Goal: Entertainment & Leisure: Consume media (video, audio)

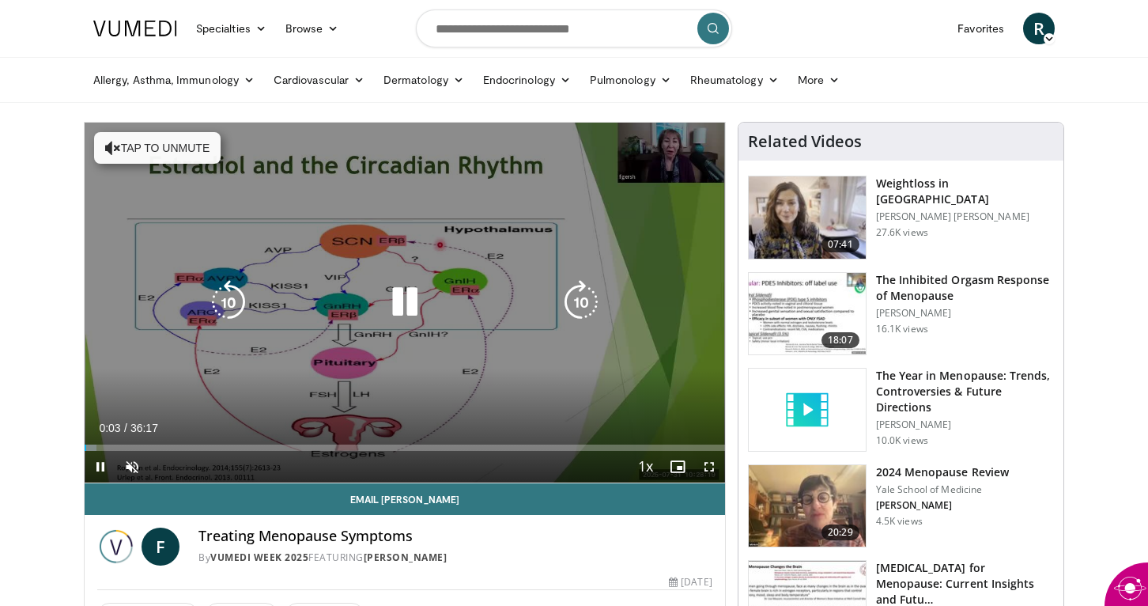
click at [139, 147] on button "Tap to unmute" at bounding box center [157, 148] width 127 height 32
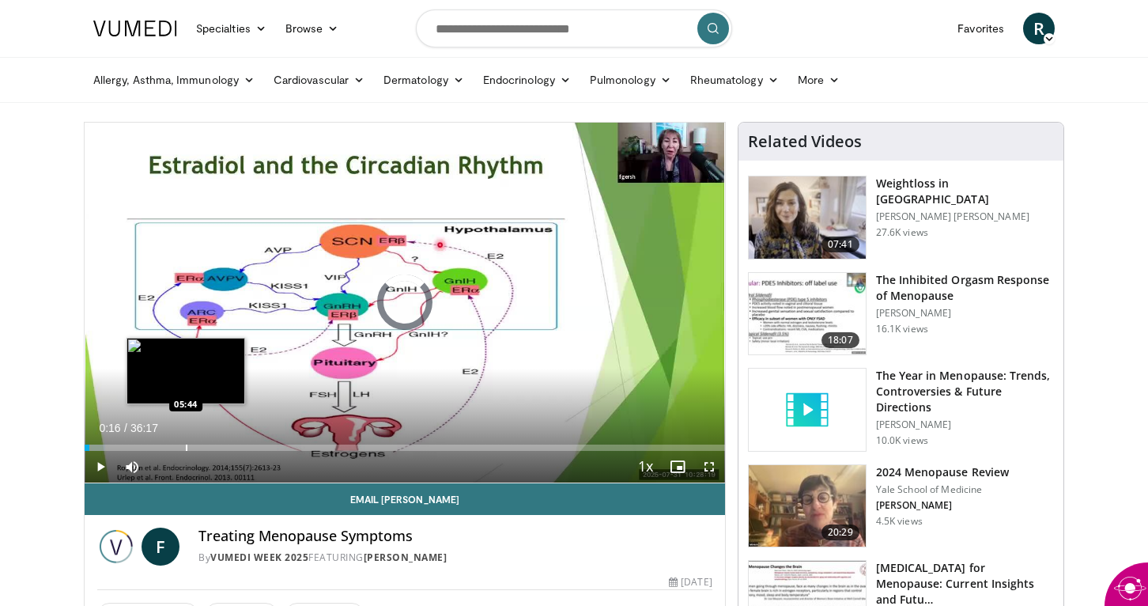
click at [186, 448] on div "Progress Bar" at bounding box center [187, 447] width 2 height 6
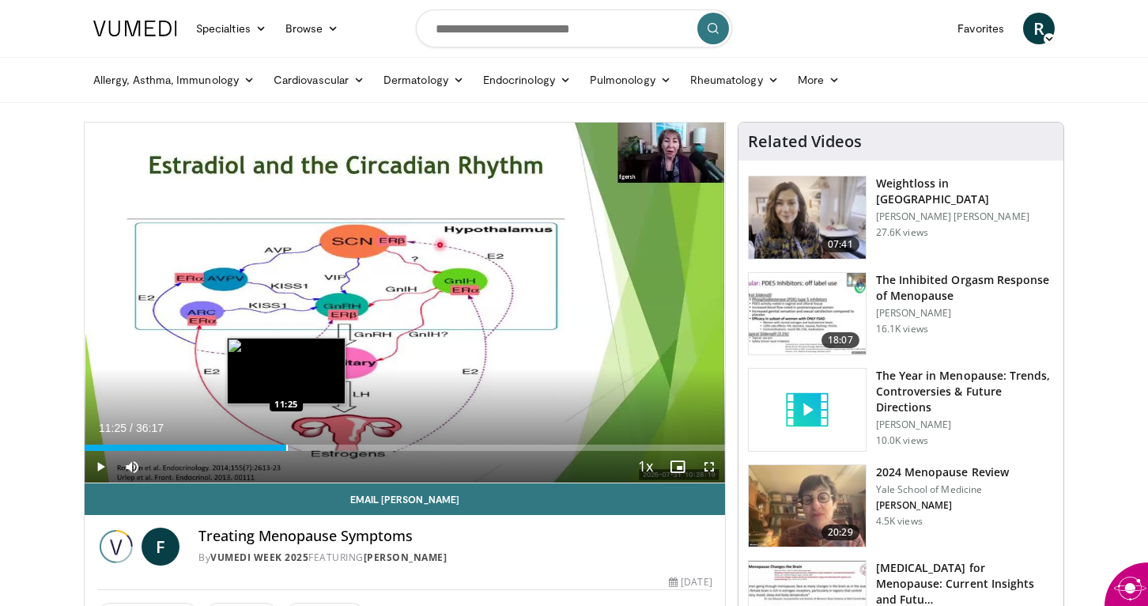
click at [286, 447] on div "Progress Bar" at bounding box center [287, 447] width 2 height 6
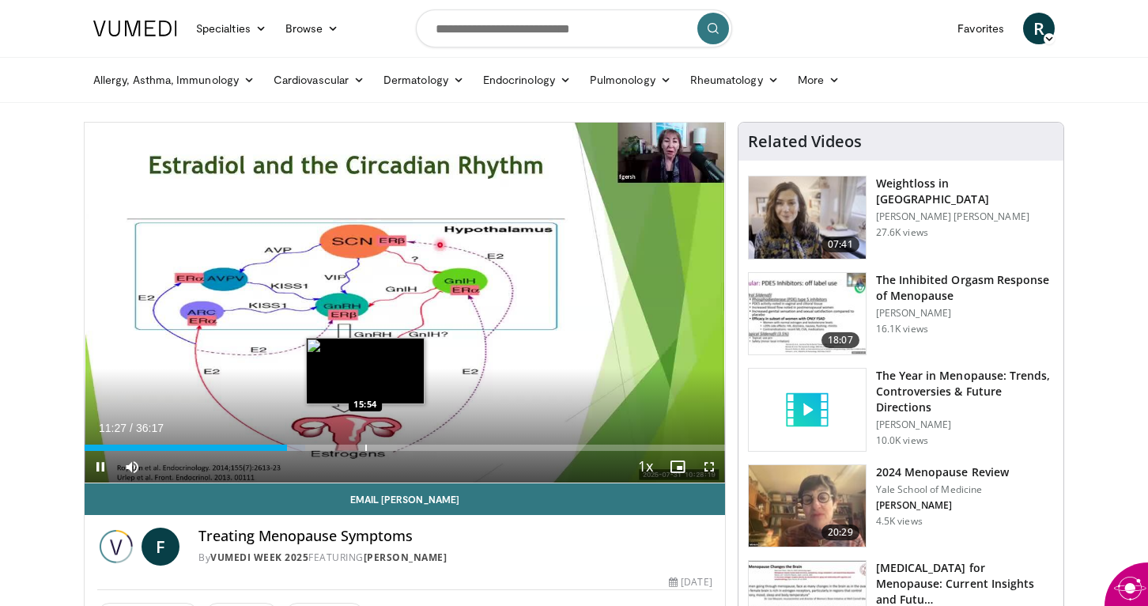
click at [365, 448] on div "Progress Bar" at bounding box center [366, 447] width 2 height 6
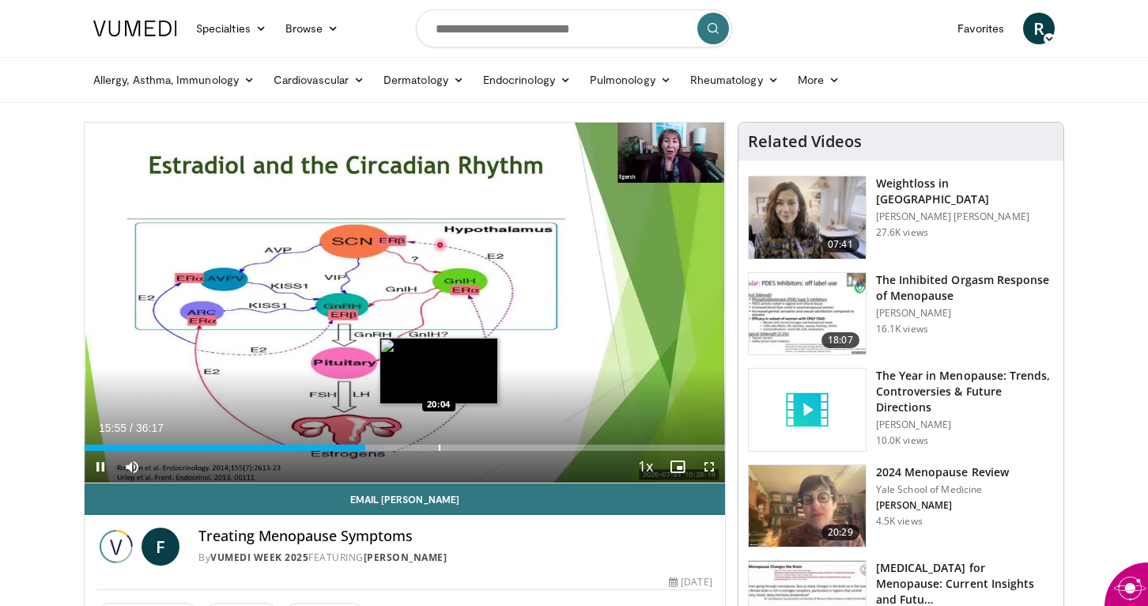
click at [439, 446] on div "Progress Bar" at bounding box center [440, 447] width 2 height 6
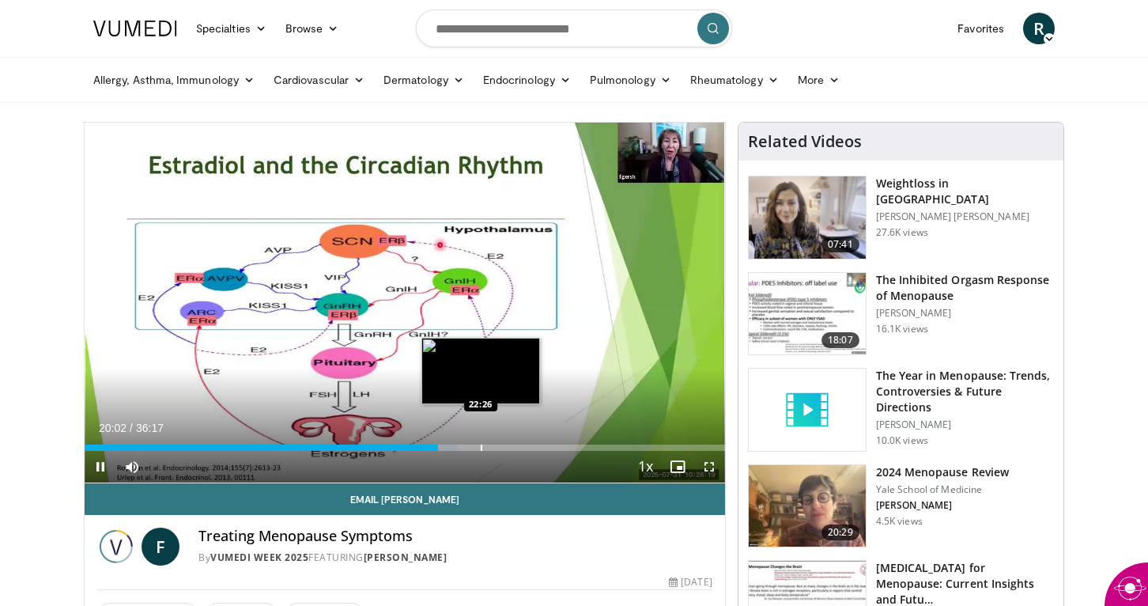
click at [481, 448] on div "Progress Bar" at bounding box center [482, 447] width 2 height 6
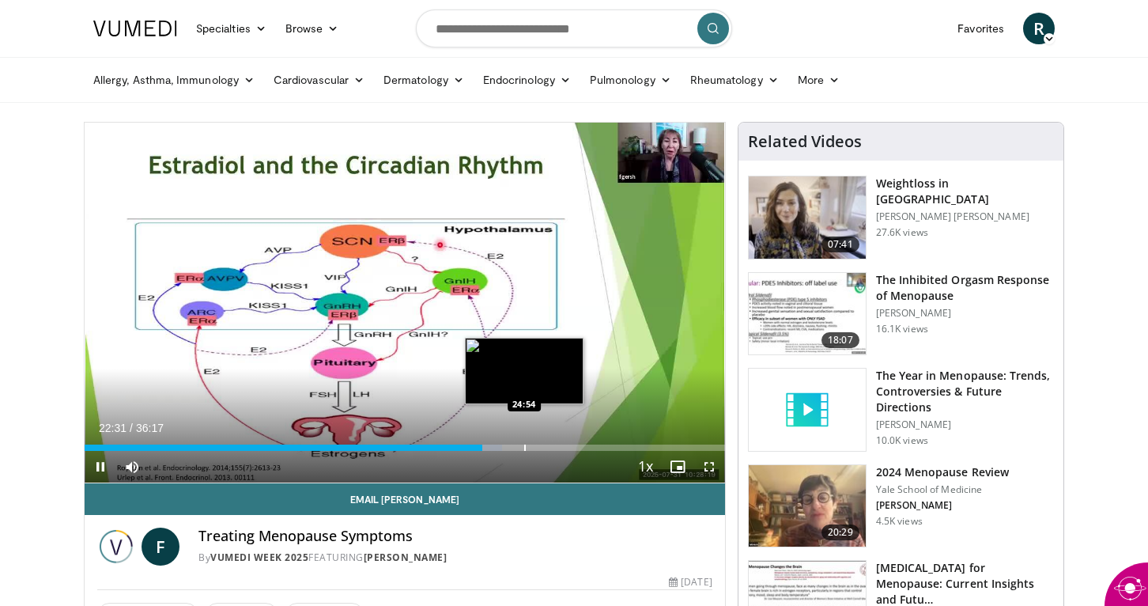
click at [524, 448] on div "Progress Bar" at bounding box center [525, 447] width 2 height 6
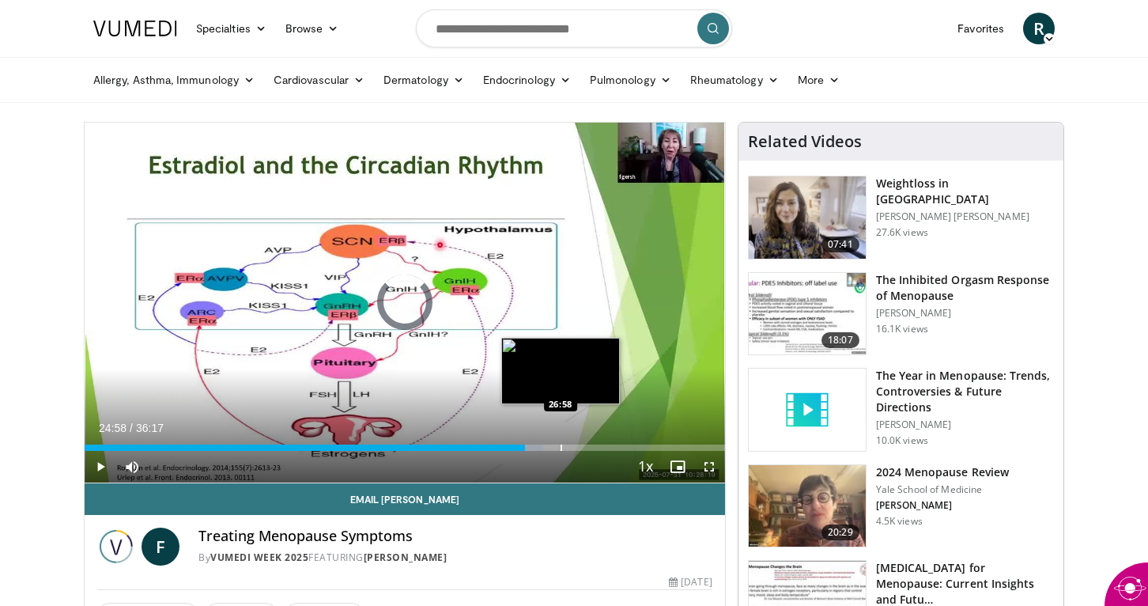
click at [561, 445] on div "Progress Bar" at bounding box center [562, 447] width 2 height 6
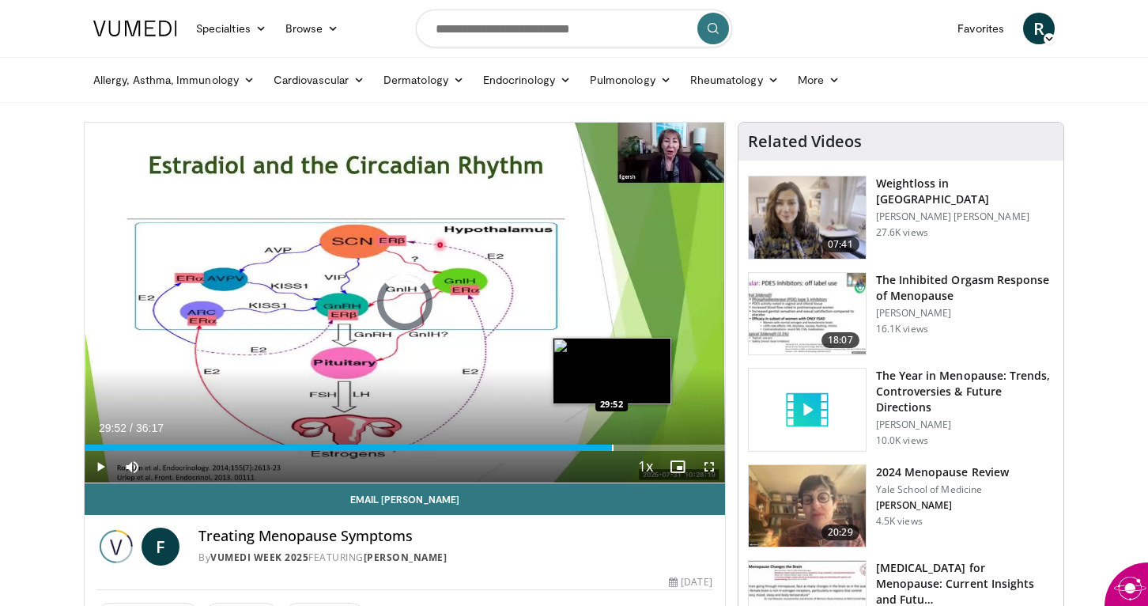
click at [612, 448] on div "Progress Bar" at bounding box center [613, 447] width 2 height 6
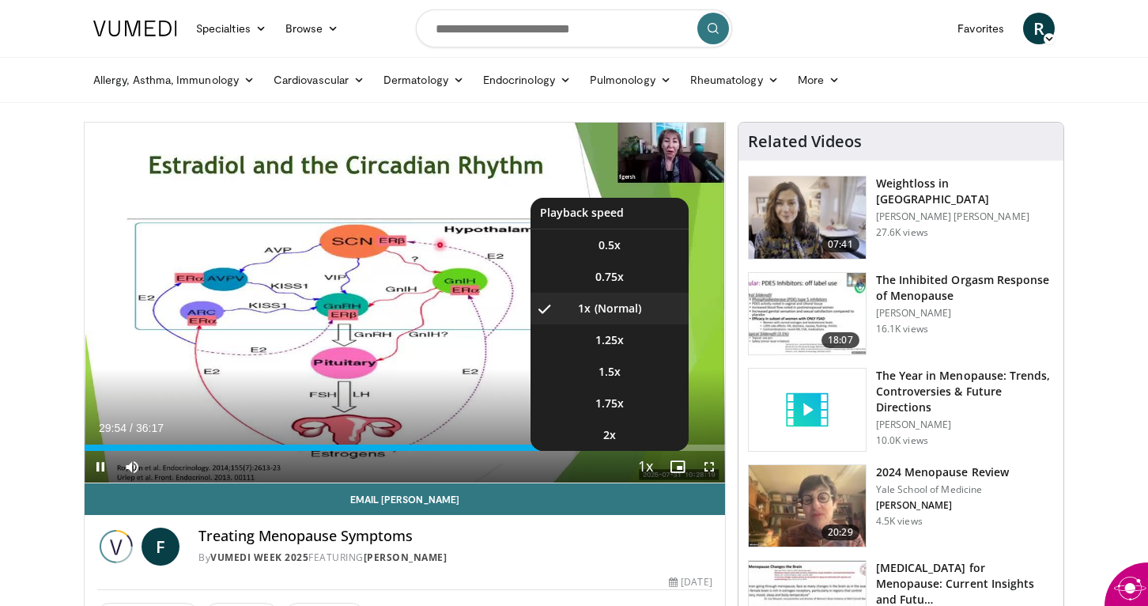
click at [638, 453] on span "Video Player" at bounding box center [646, 467] width 22 height 32
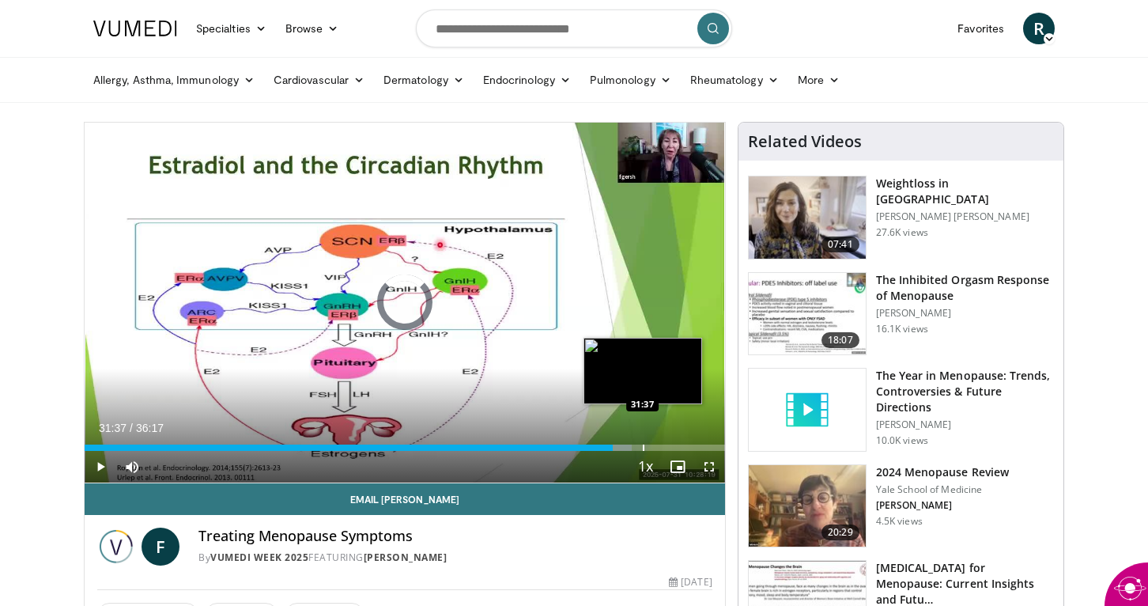
click at [643, 447] on div "Progress Bar" at bounding box center [644, 447] width 2 height 6
click at [667, 448] on div "Progress Bar" at bounding box center [668, 447] width 2 height 6
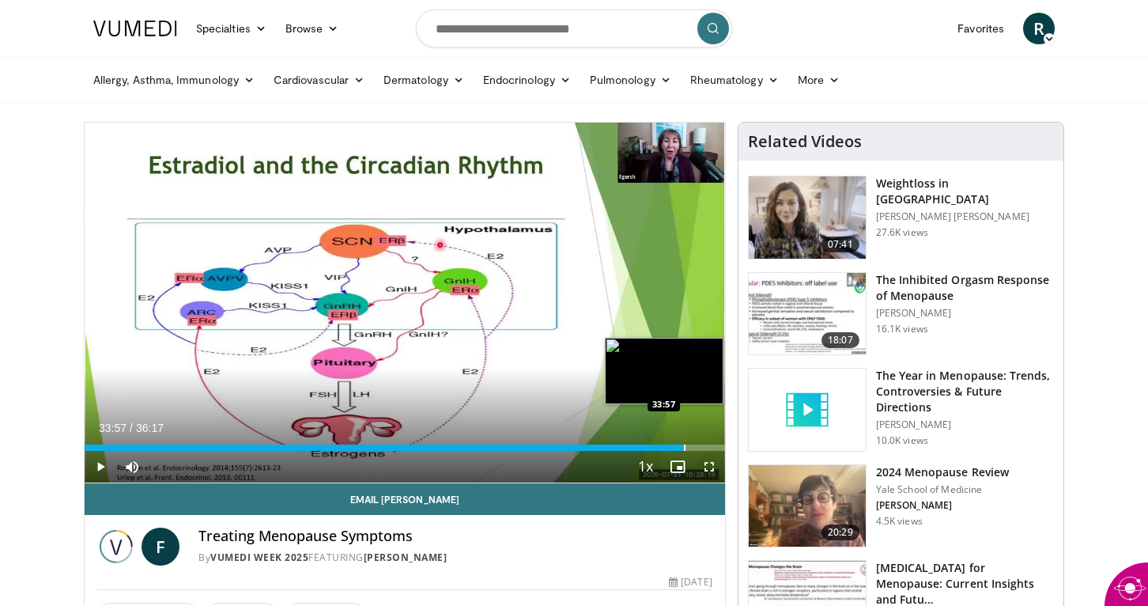
click at [684, 446] on div "Progress Bar" at bounding box center [685, 447] width 2 height 6
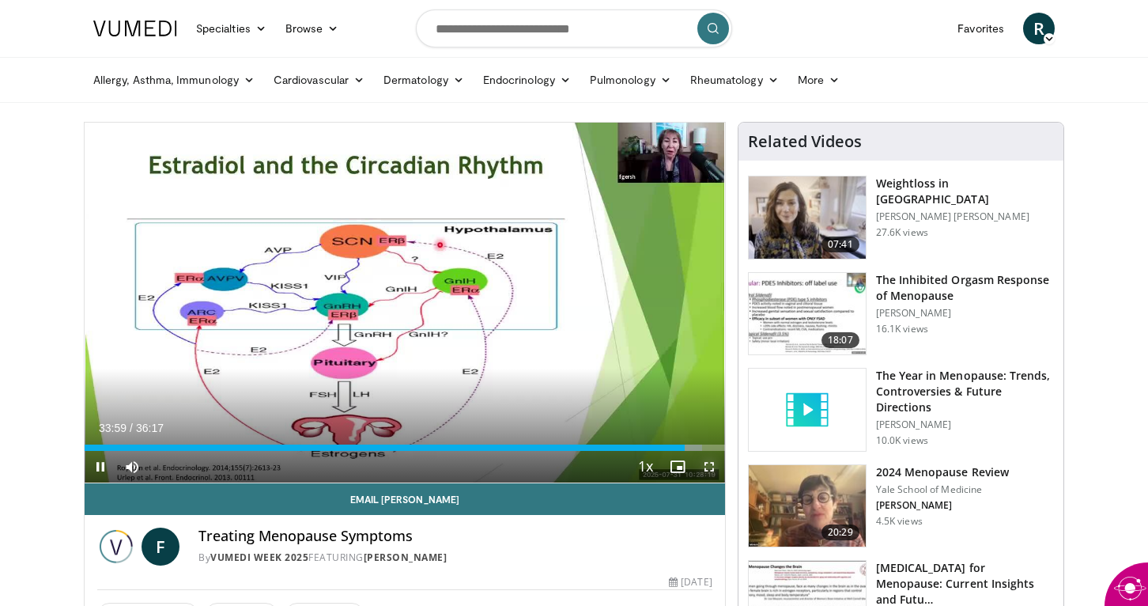
click at [710, 470] on span "Video Player" at bounding box center [709, 467] width 32 height 32
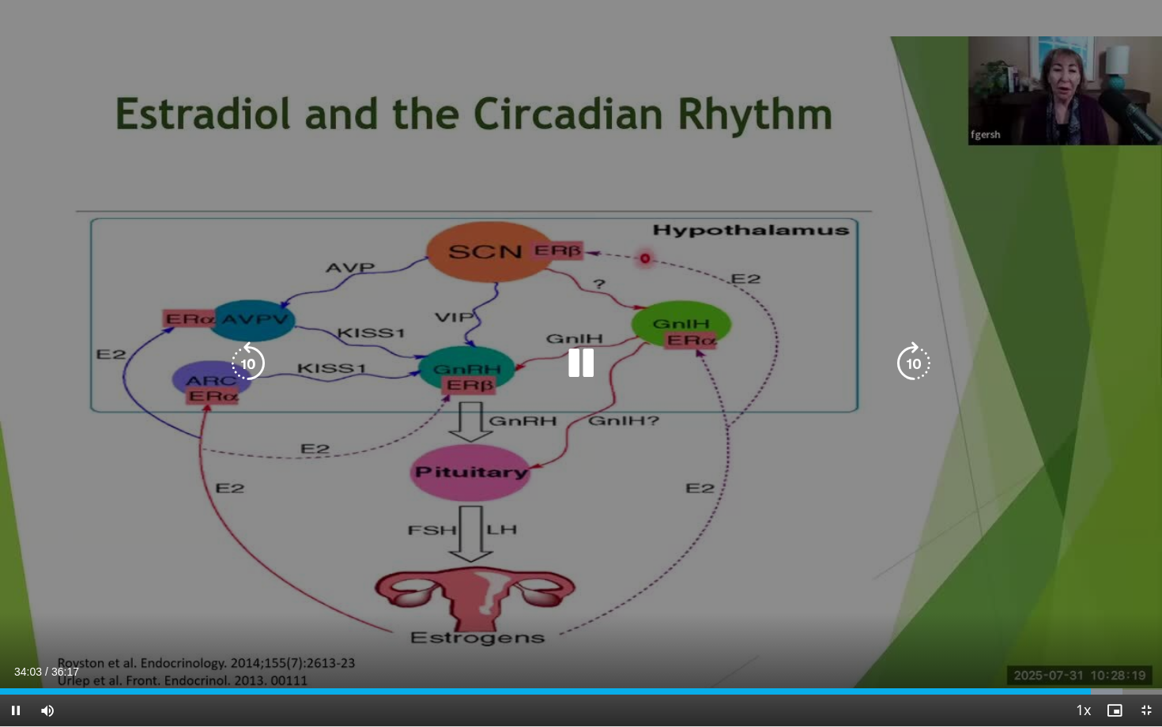
click at [913, 365] on icon "Video Player" at bounding box center [914, 364] width 44 height 44
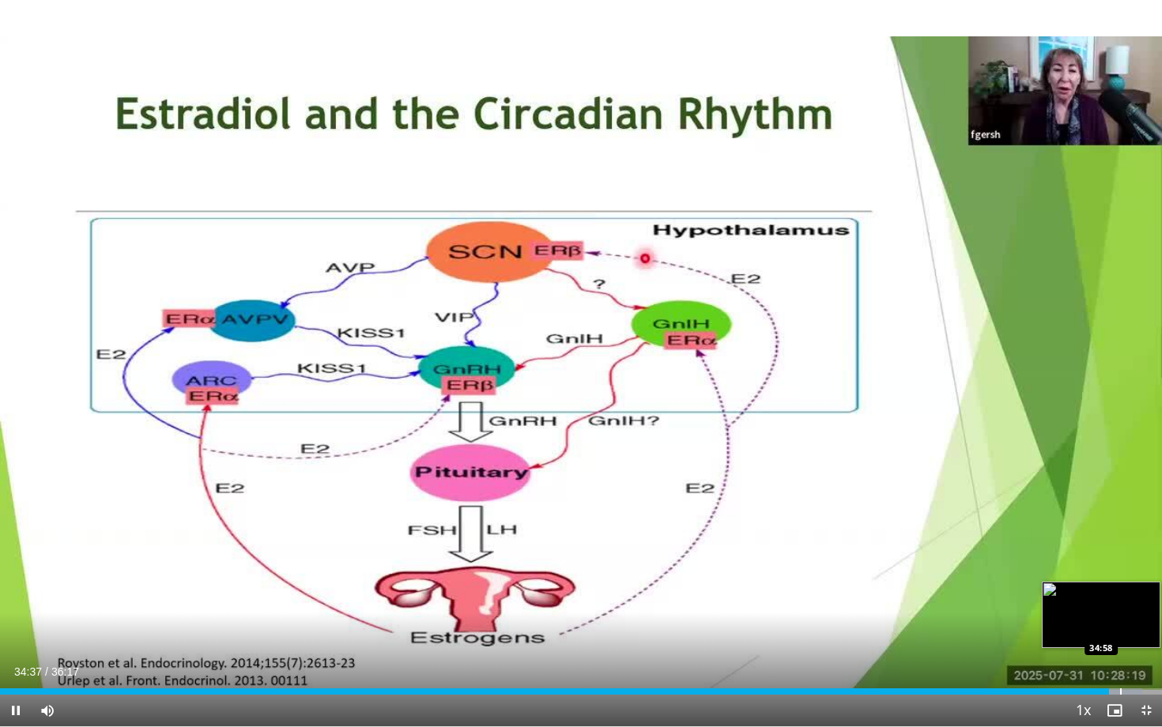
click at [1120, 605] on div "Progress Bar" at bounding box center [1121, 692] width 2 height 6
click at [1135, 605] on div "Progress Bar" at bounding box center [1136, 692] width 2 height 6
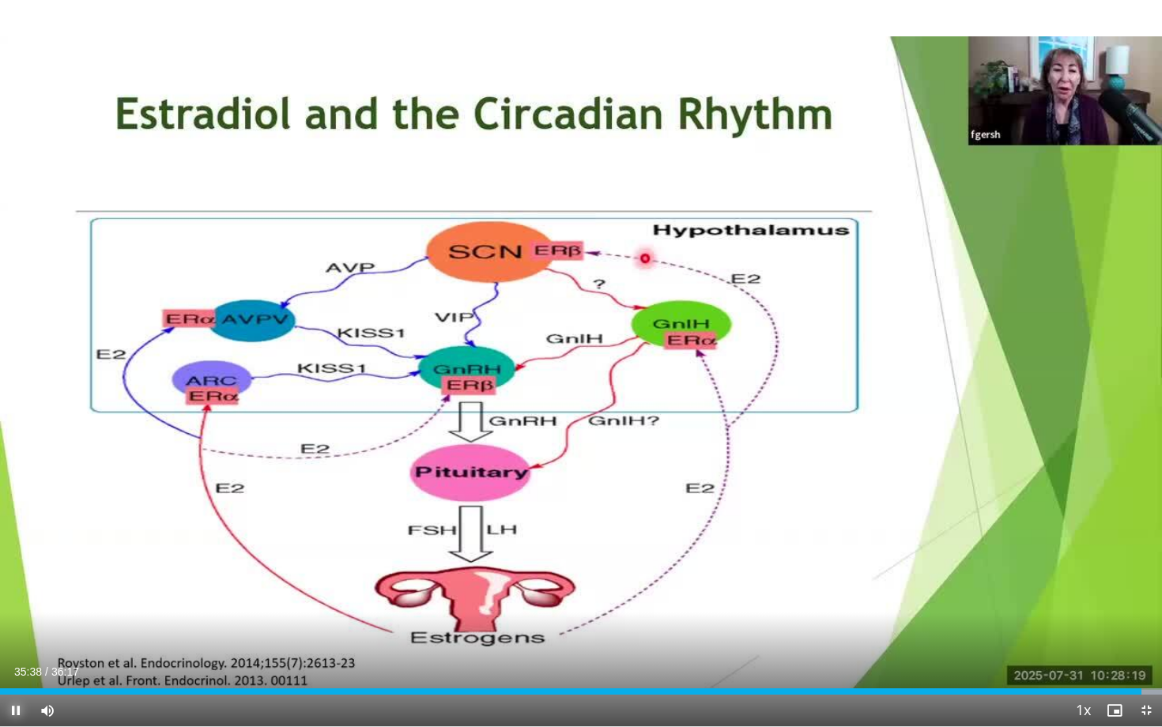
click at [15, 605] on span "Video Player" at bounding box center [16, 711] width 32 height 32
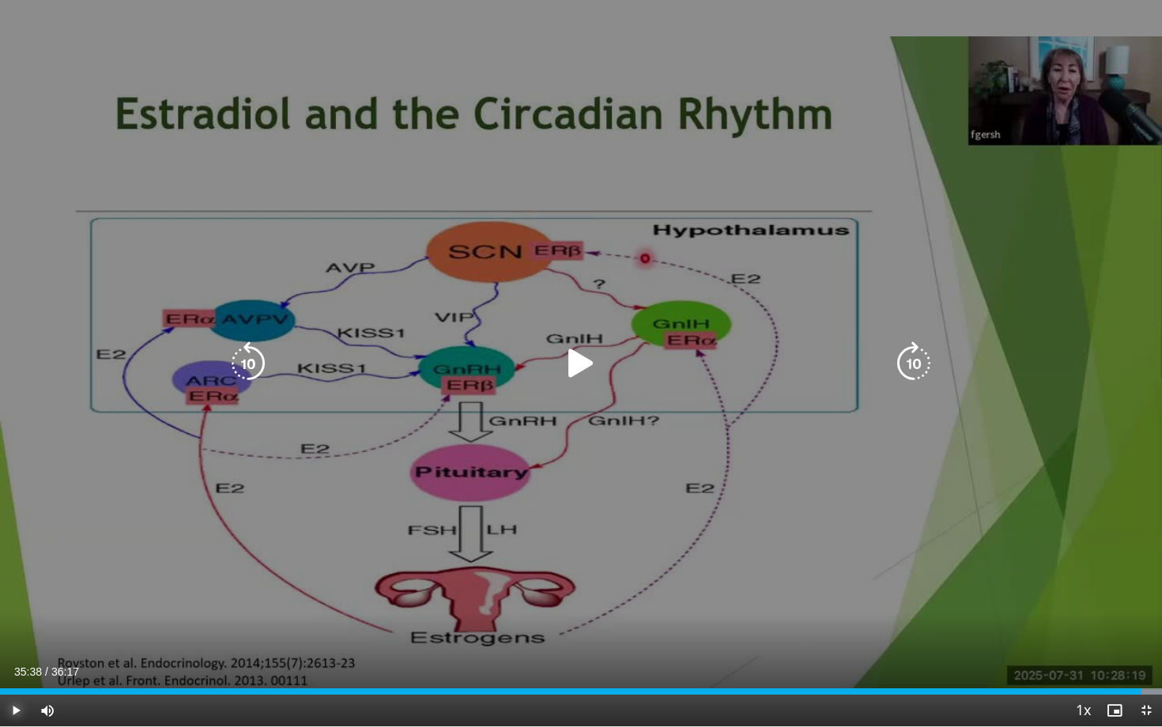
click at [0, 605] on button "Play" at bounding box center [16, 711] width 32 height 32
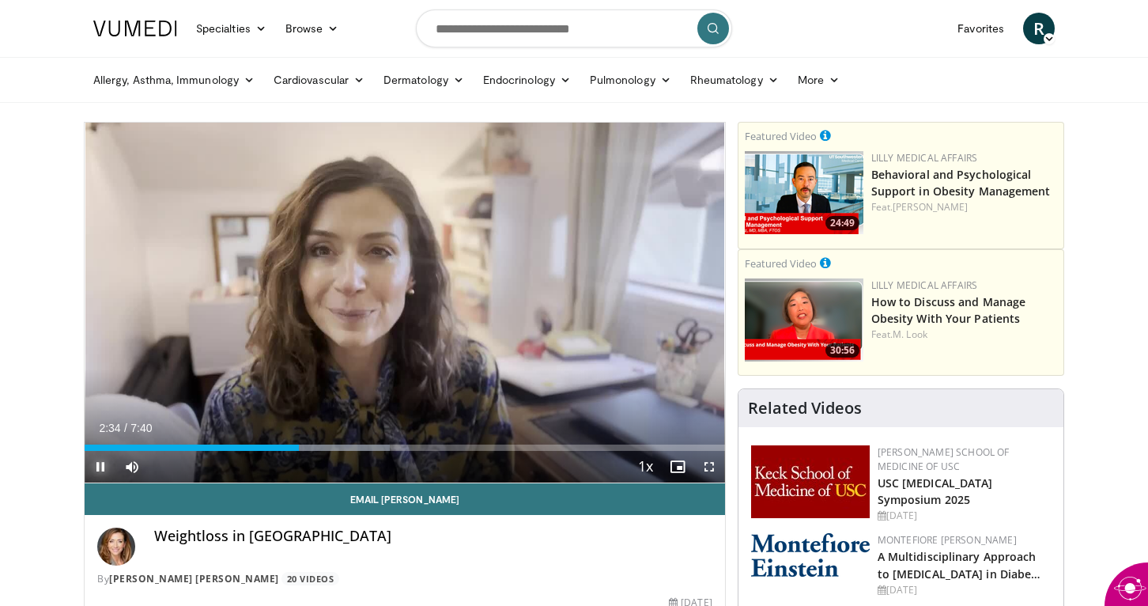
click at [100, 466] on span "Video Player" at bounding box center [101, 467] width 32 height 32
